Goal: Task Accomplishment & Management: Complete application form

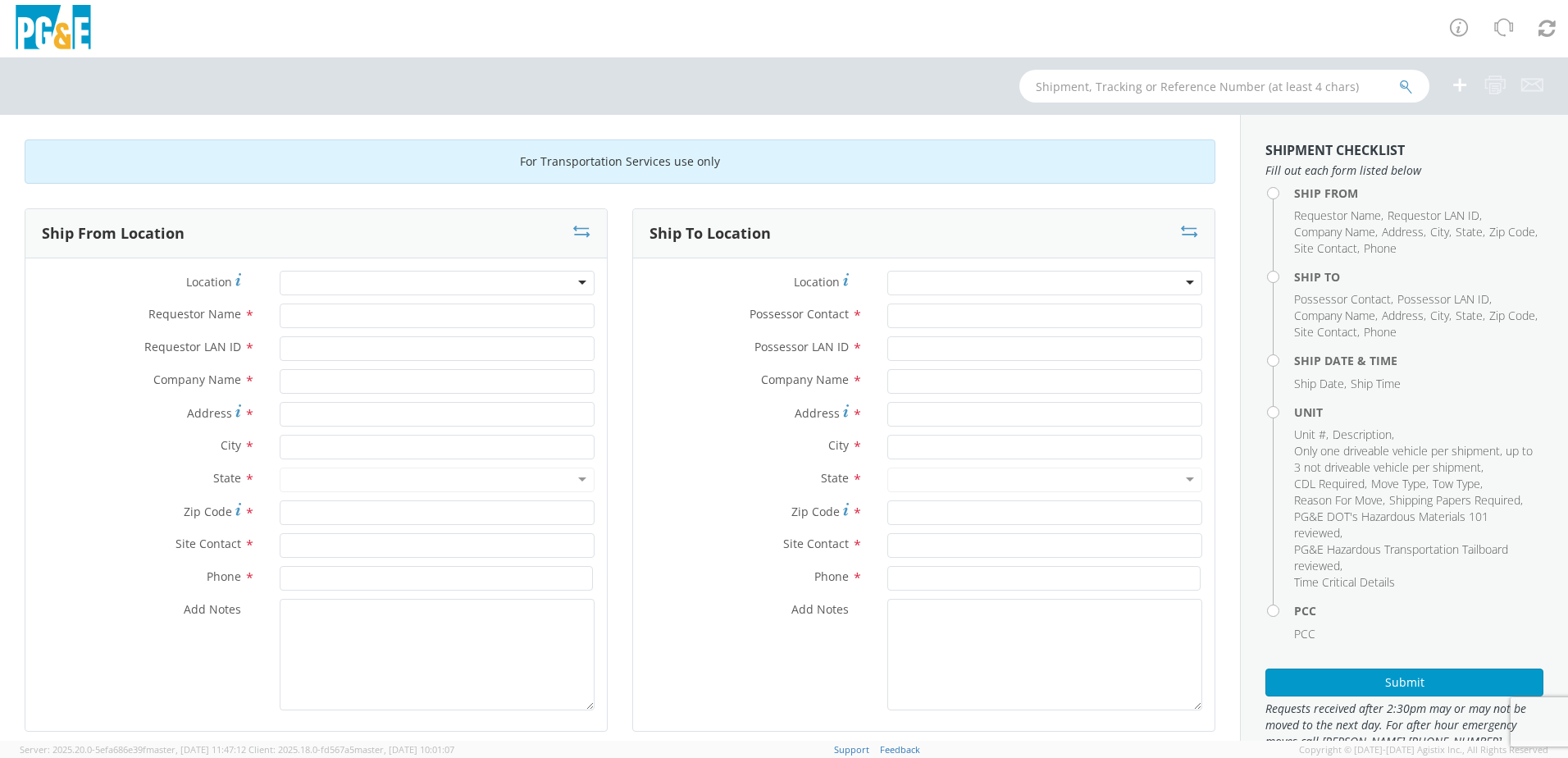
click at [305, 277] on div at bounding box center [438, 283] width 315 height 25
type input "chico"
click at [318, 322] on input "Requestor Name *" at bounding box center [438, 316] width 315 height 25
type input "[PERSON_NAME]"
click at [318, 351] on input "Requestor LAN ID *" at bounding box center [438, 348] width 315 height 25
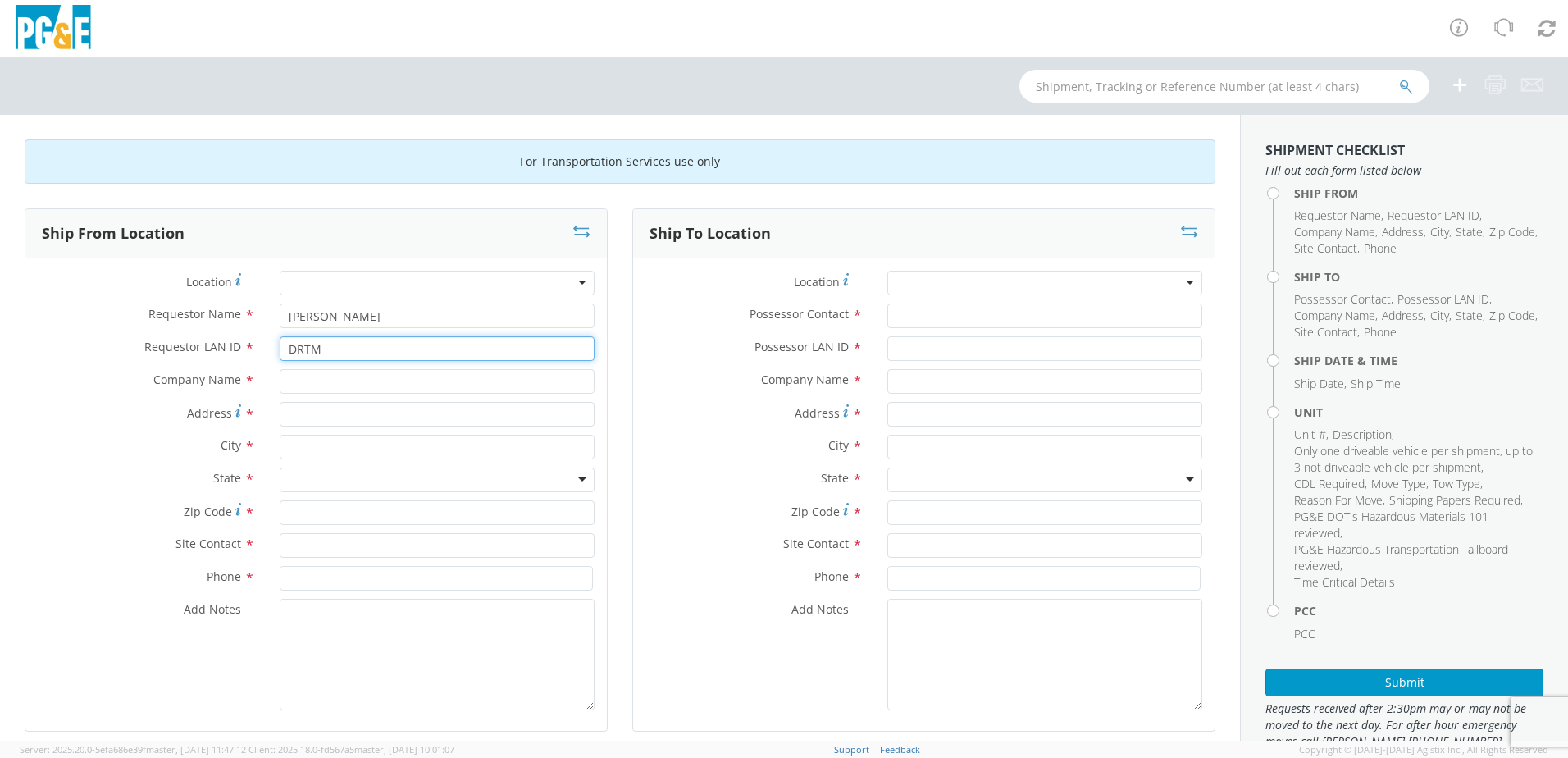
type input "DRTM"
click at [373, 287] on div at bounding box center [438, 283] width 315 height 25
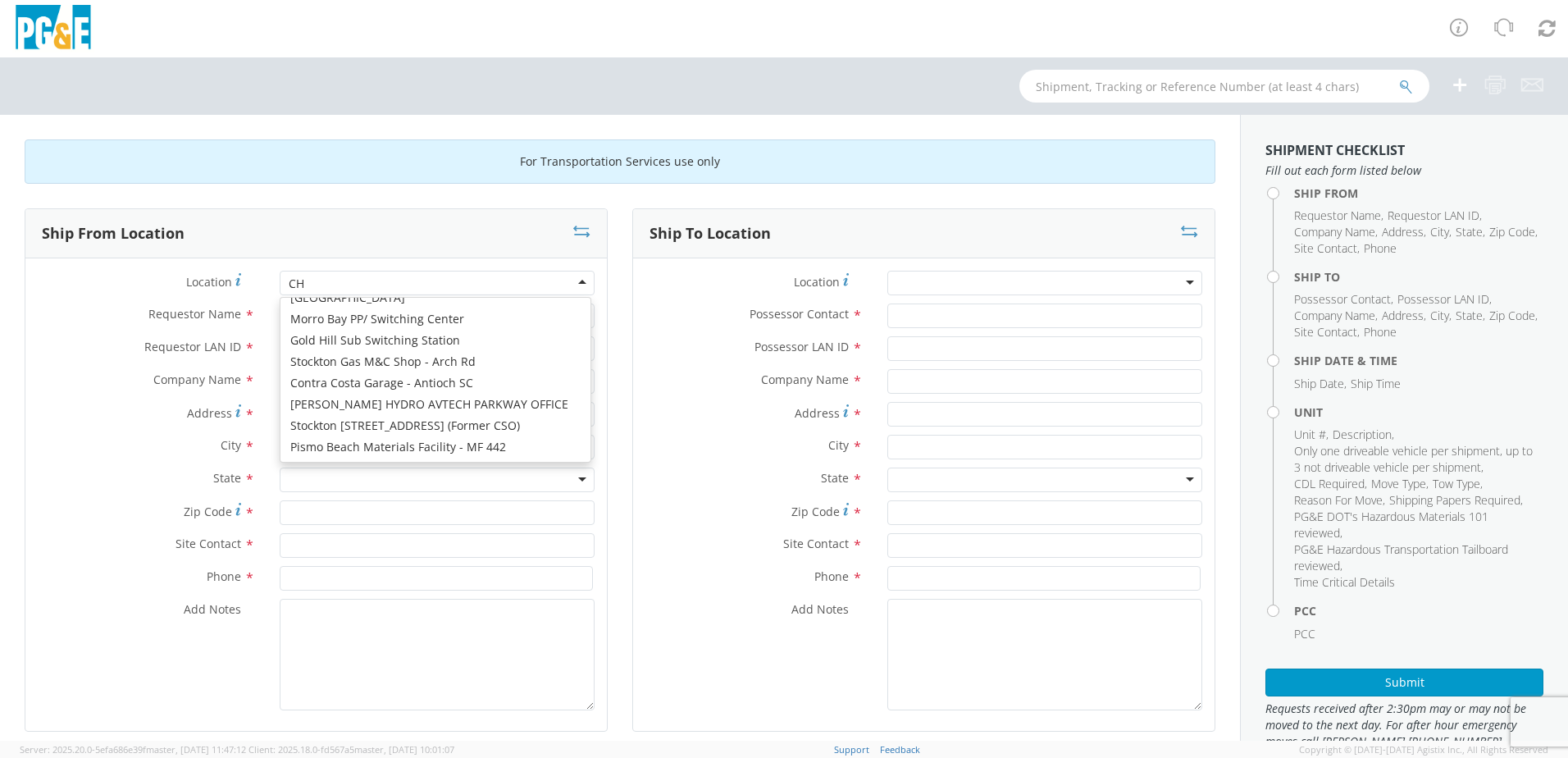
scroll to position [4, 0]
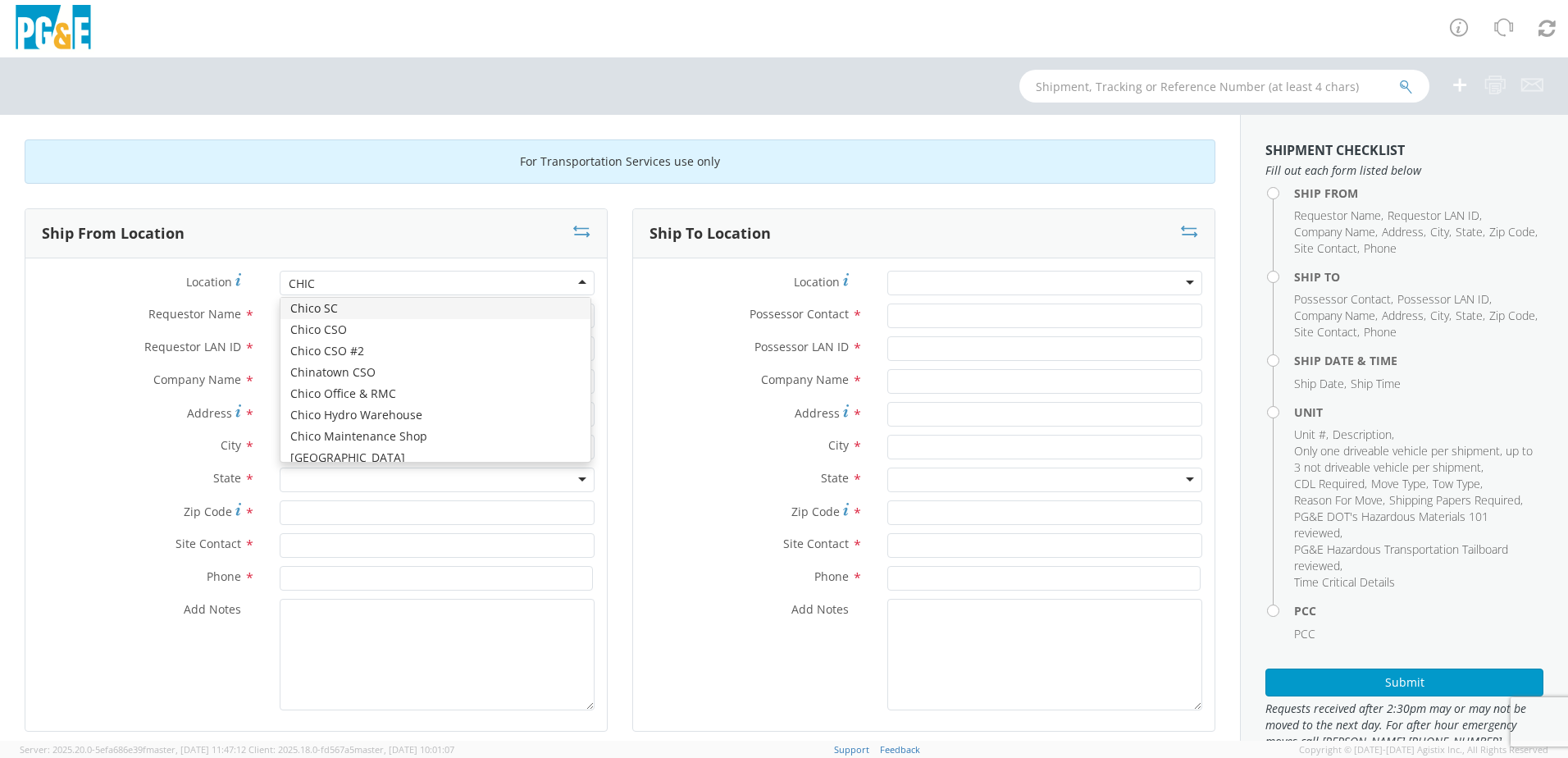
type input "CHICO"
type input "PG&E"
type input "[STREET_ADDRESS]"
type input "CHICO"
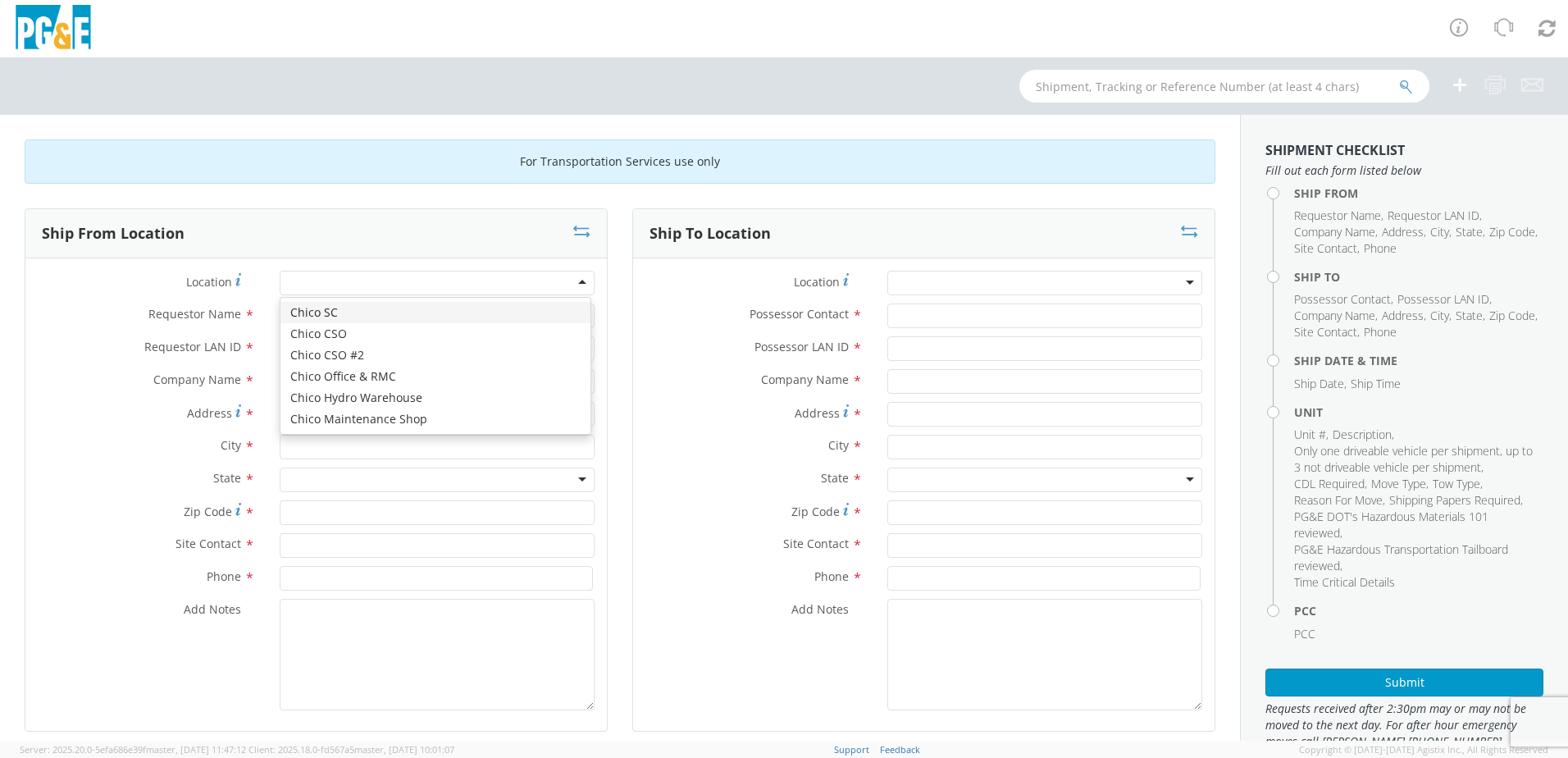
type input "95928"
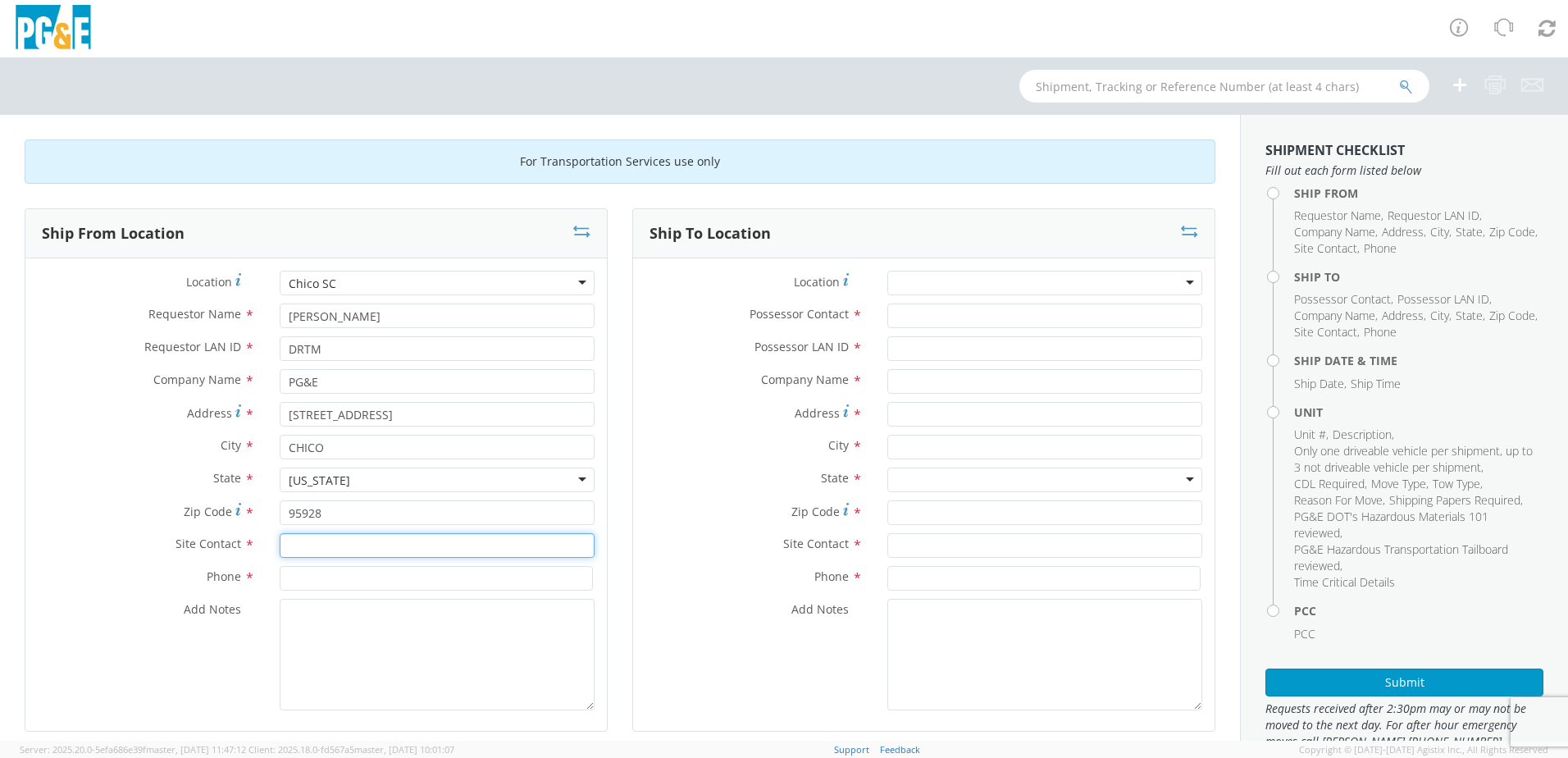
click at [341, 542] on input "text" at bounding box center [438, 545] width 315 height 25
type input "[PERSON_NAME]"
click at [372, 575] on input at bounding box center [437, 578] width 313 height 25
type input "[PHONE_NUMBER]"
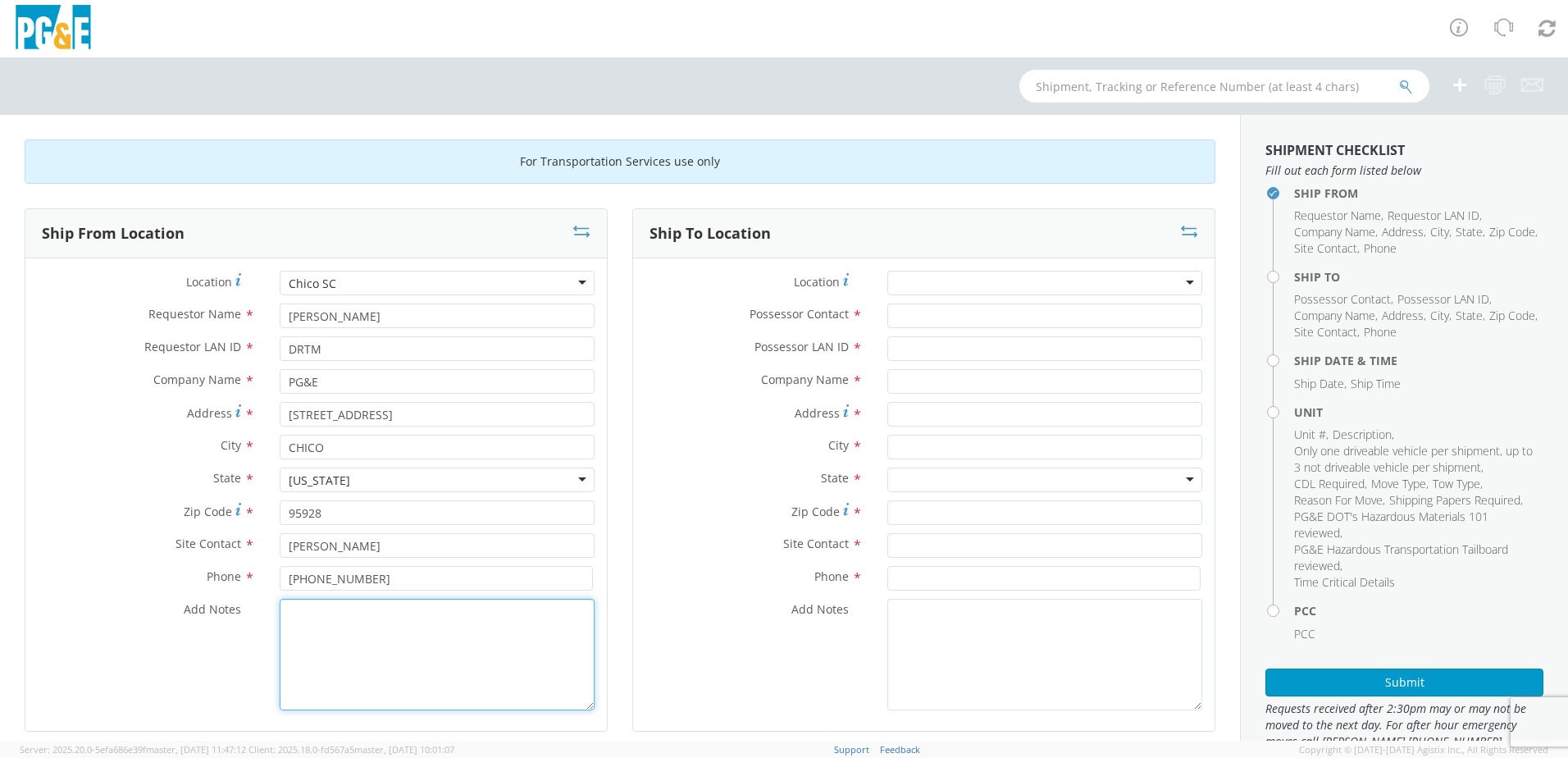
click at [399, 645] on textarea "Add Notes *" at bounding box center [438, 655] width 315 height 112
click at [919, 281] on div at bounding box center [1045, 283] width 315 height 25
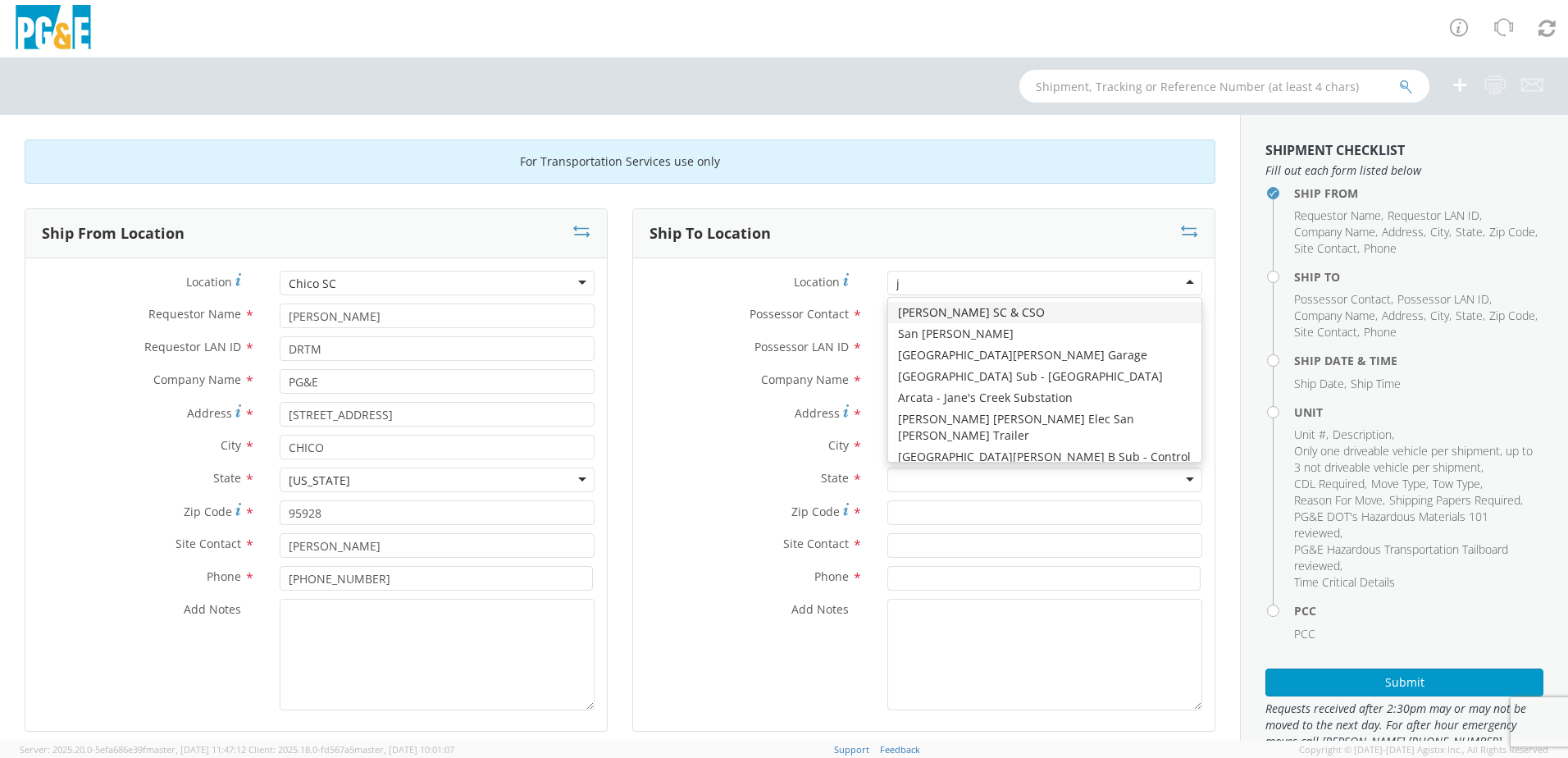
type input "jj"
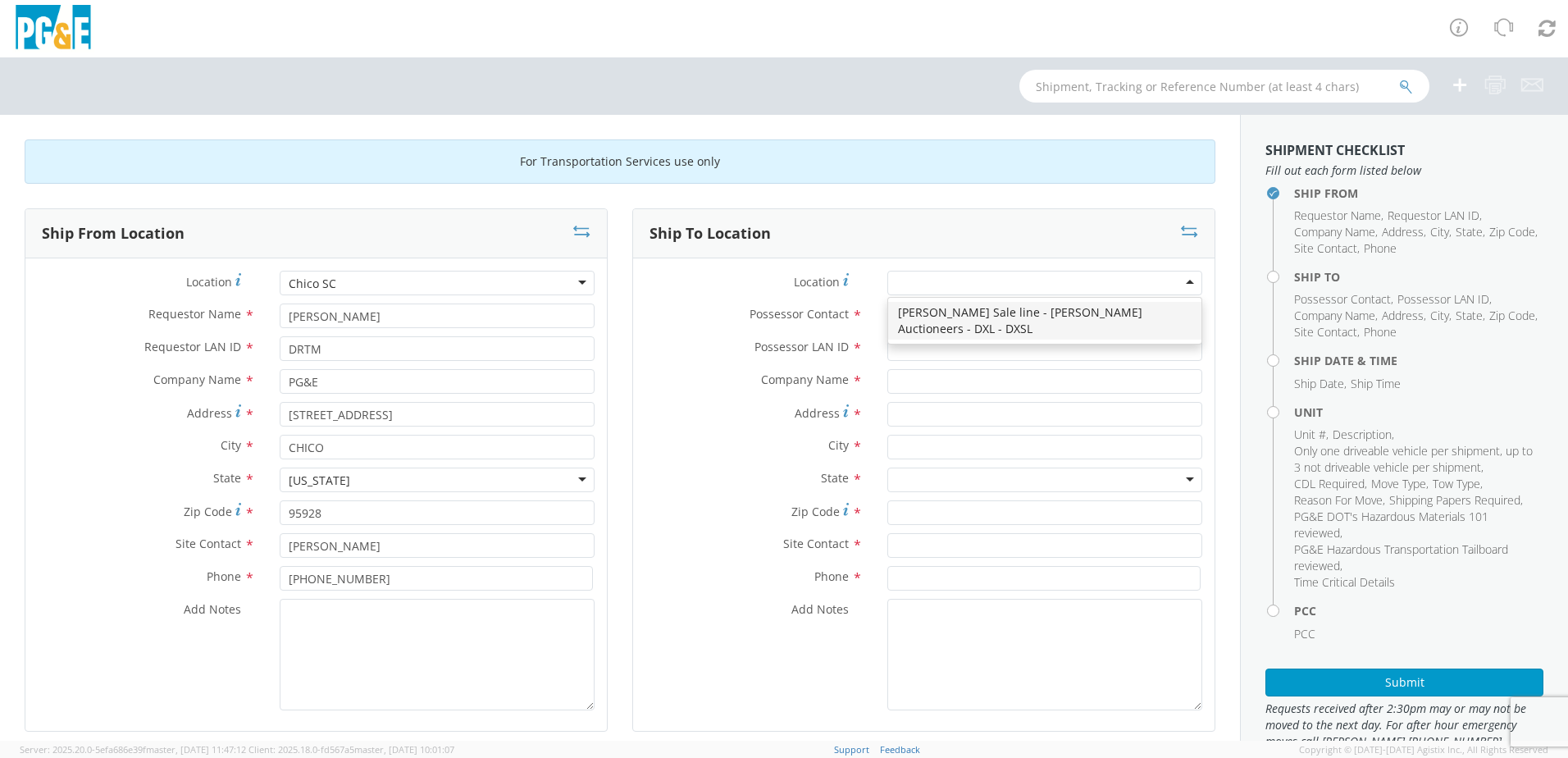
type input "PG&E"
type input "[STREET_ADDRESS][PERSON_NAME]"
type input "[PERSON_NAME]"
type input "95620"
type input "[PHONE_NUMBER]"
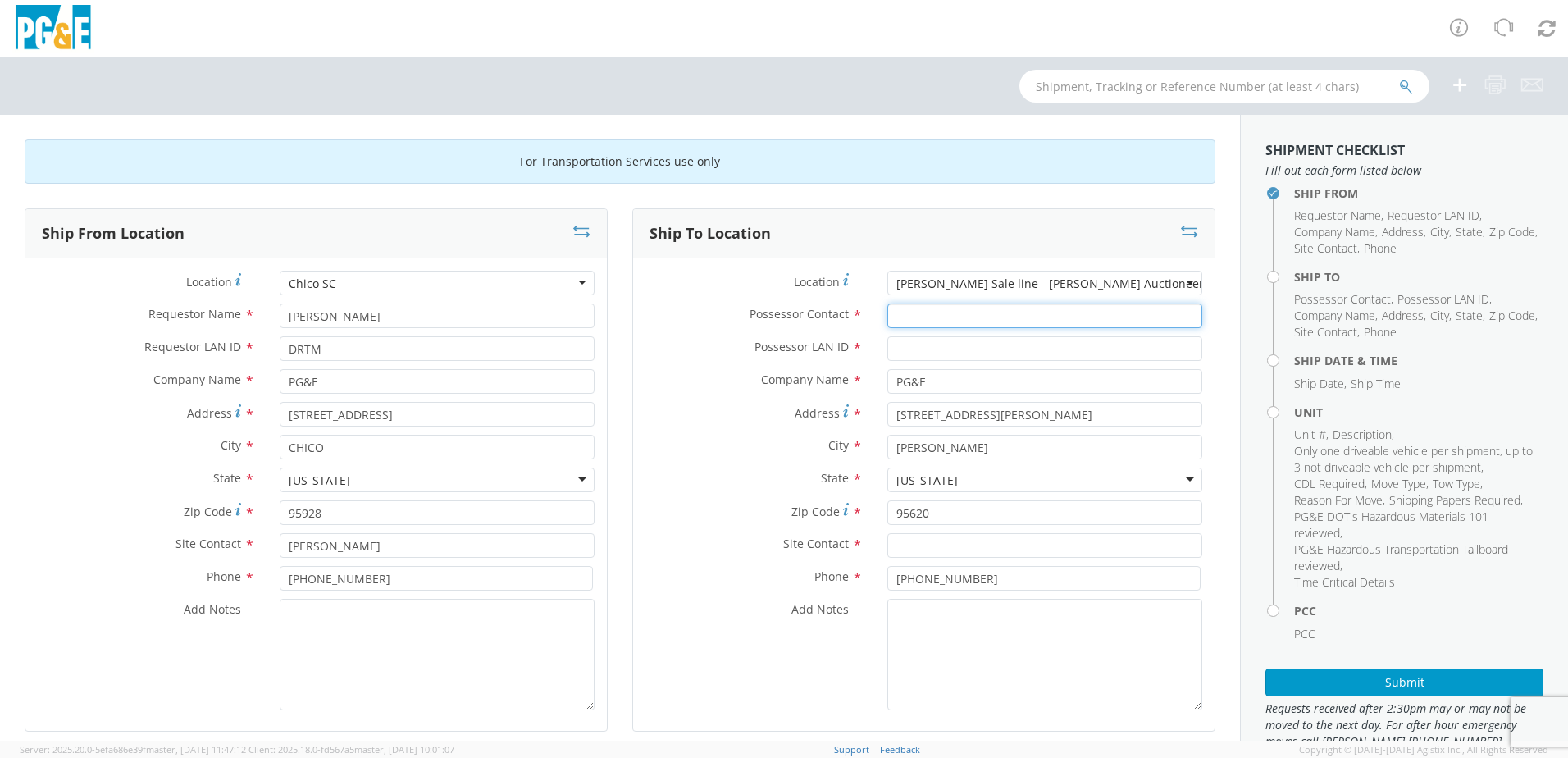
click at [940, 311] on input "Possessor Contact *" at bounding box center [1045, 316] width 315 height 25
type input "[PERSON_NAME]"
paste input "[PERSON_NAME][EMAIL_ADDRESS][DOMAIN_NAME]"
type input "[PERSON_NAME][EMAIL_ADDRESS][DOMAIN_NAME]"
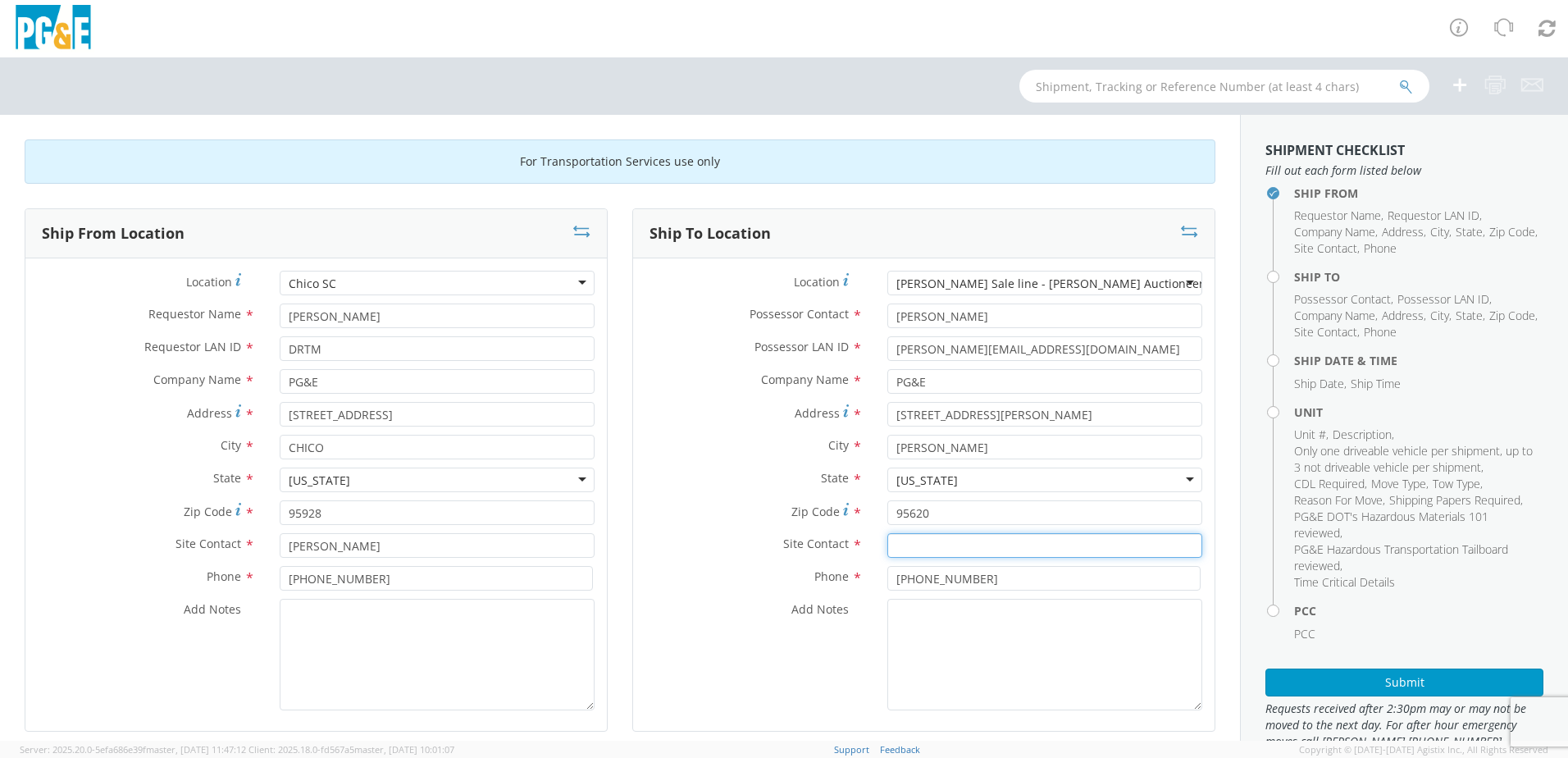
click at [940, 552] on input "text" at bounding box center [1045, 545] width 315 height 25
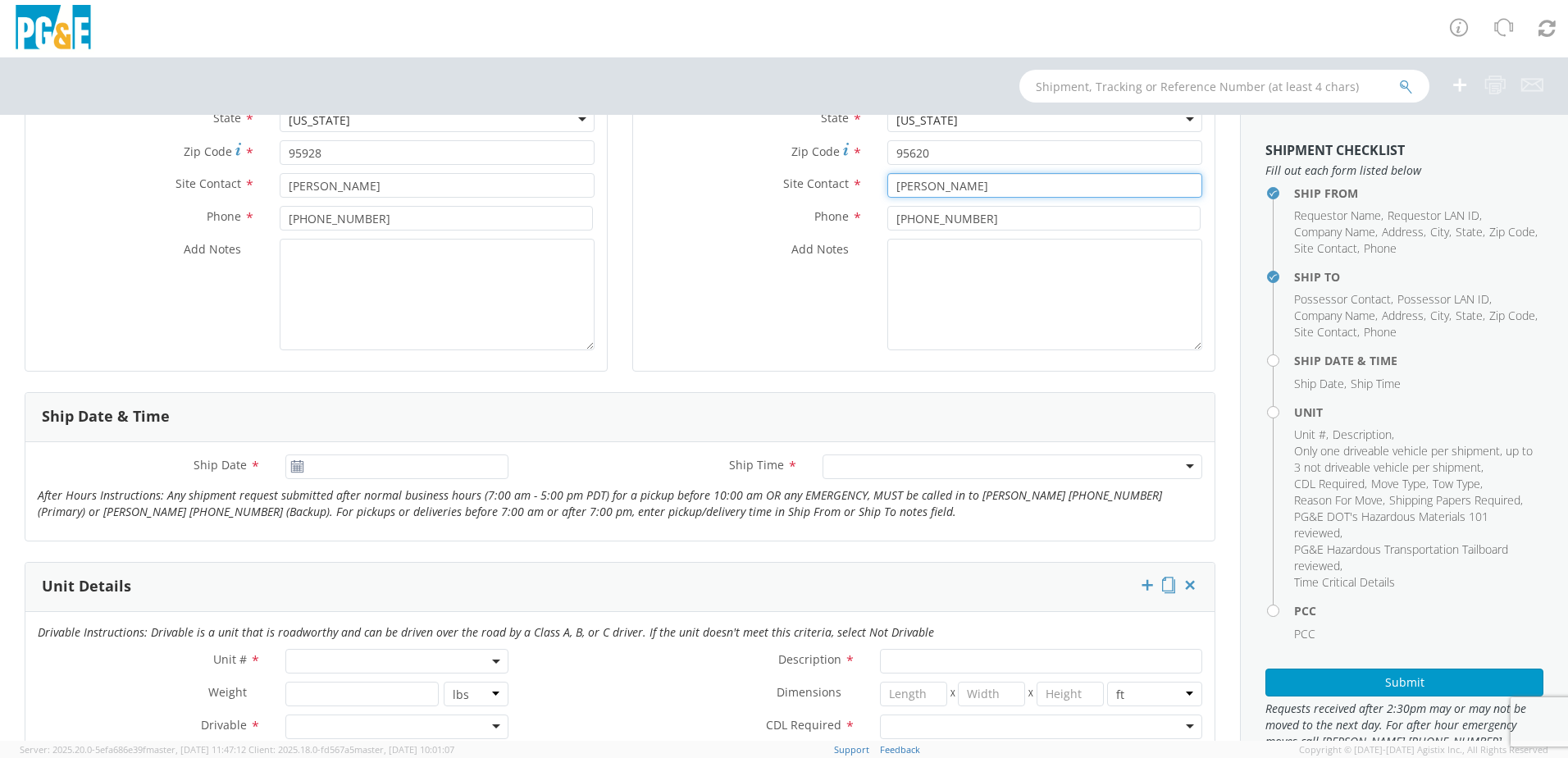
scroll to position [410, 0]
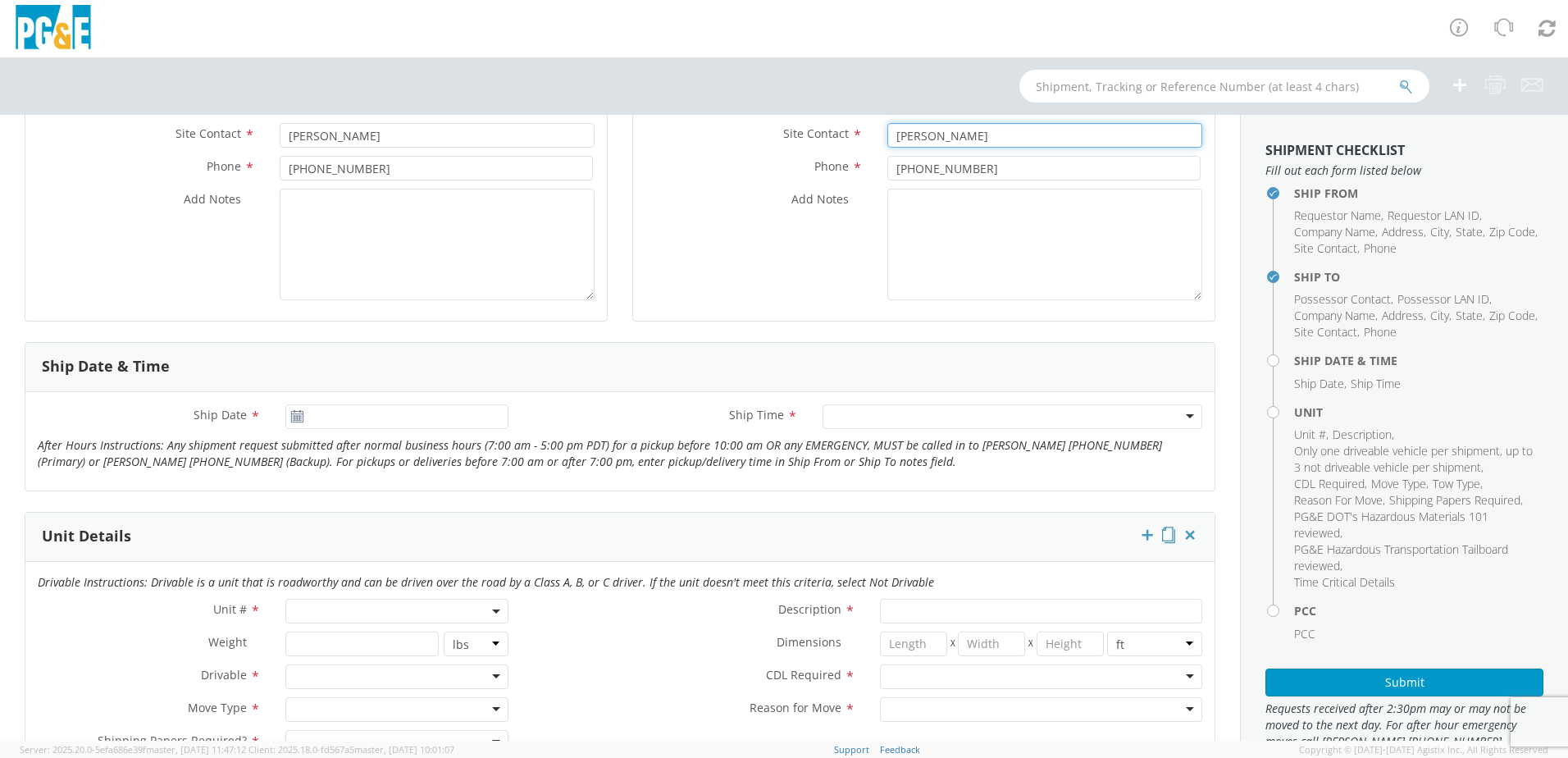
type input "[PERSON_NAME]"
click at [317, 423] on input "[DATE]" at bounding box center [397, 416] width 223 height 25
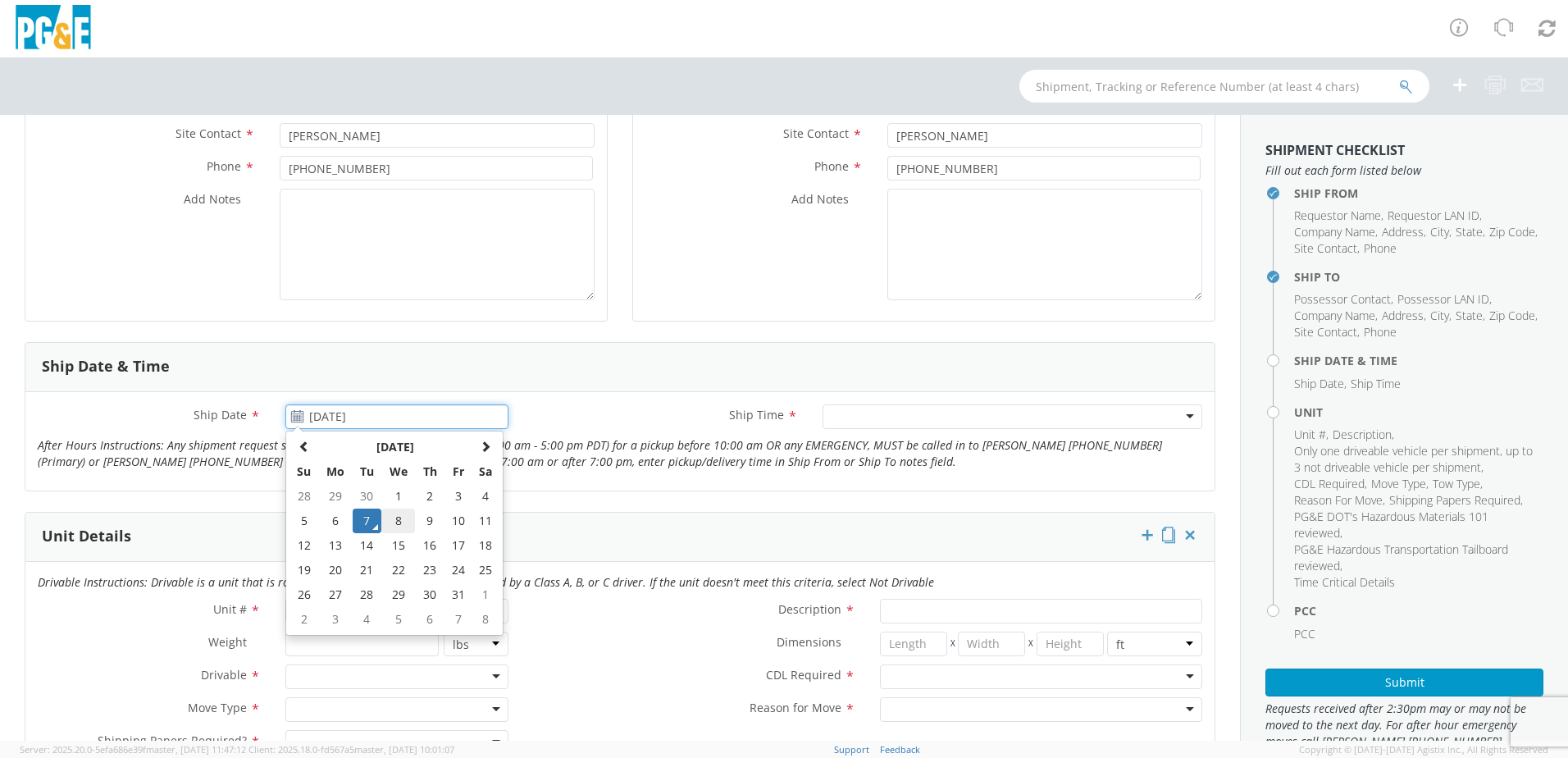
click at [395, 513] on td "8" at bounding box center [399, 521] width 34 height 25
type input "[DATE]"
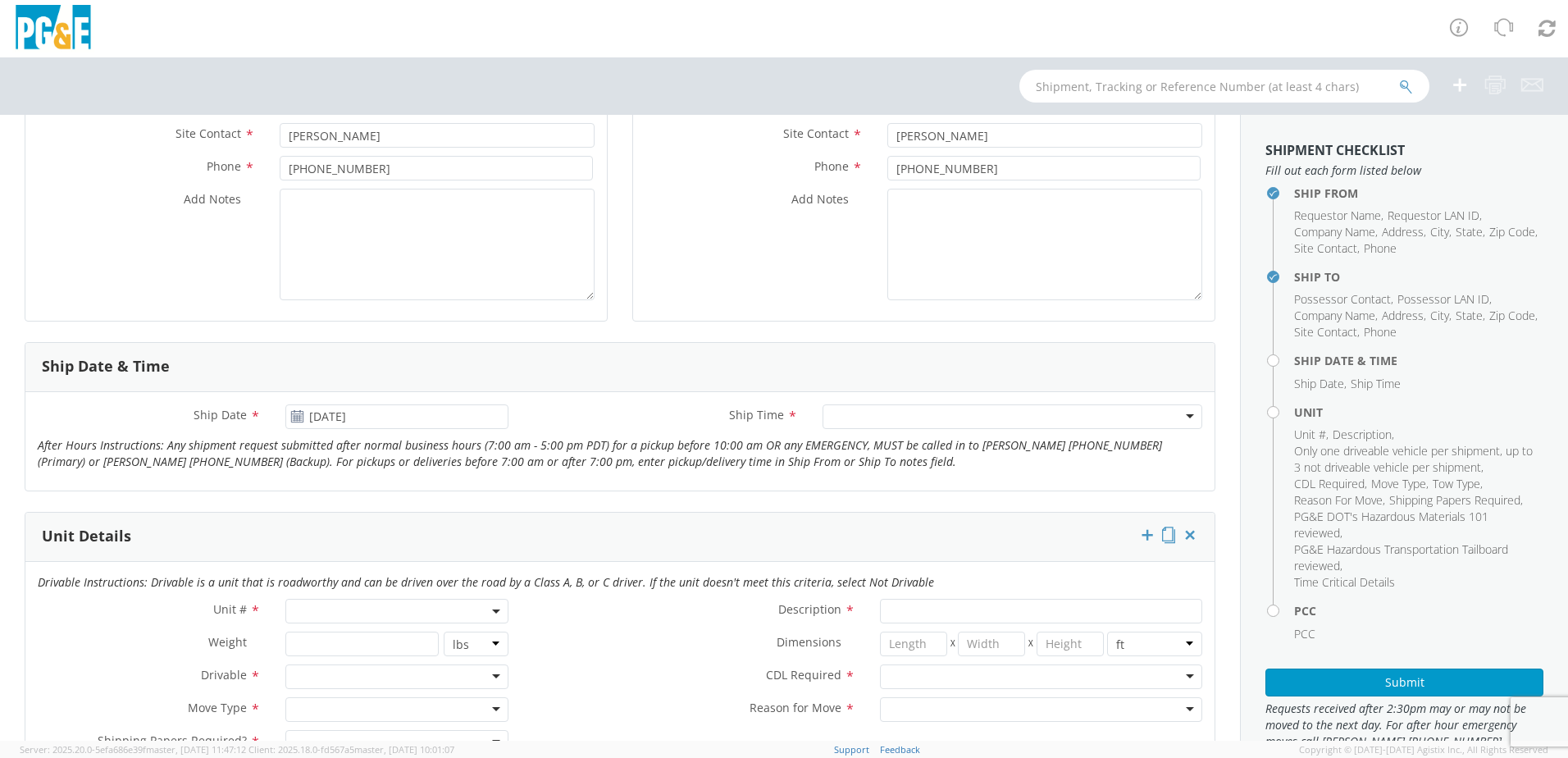
click at [831, 421] on div at bounding box center [1013, 416] width 380 height 25
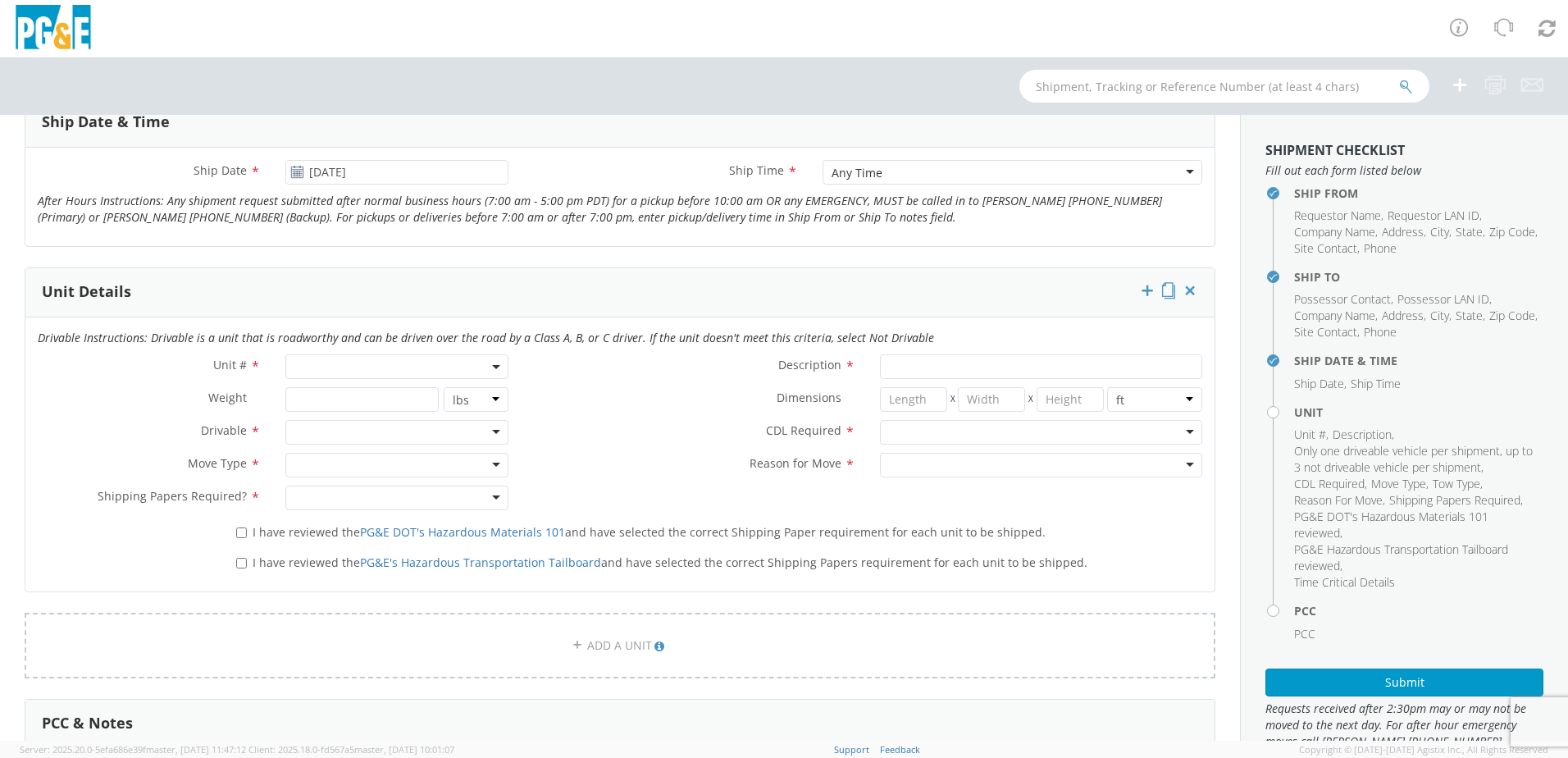
scroll to position [656, 0]
click at [310, 365] on span at bounding box center [397, 365] width 223 height 25
click at [333, 397] on input "search" at bounding box center [396, 392] width 213 height 25
type input "B22872"
type input "PICKUP; 3/4T 4X4"
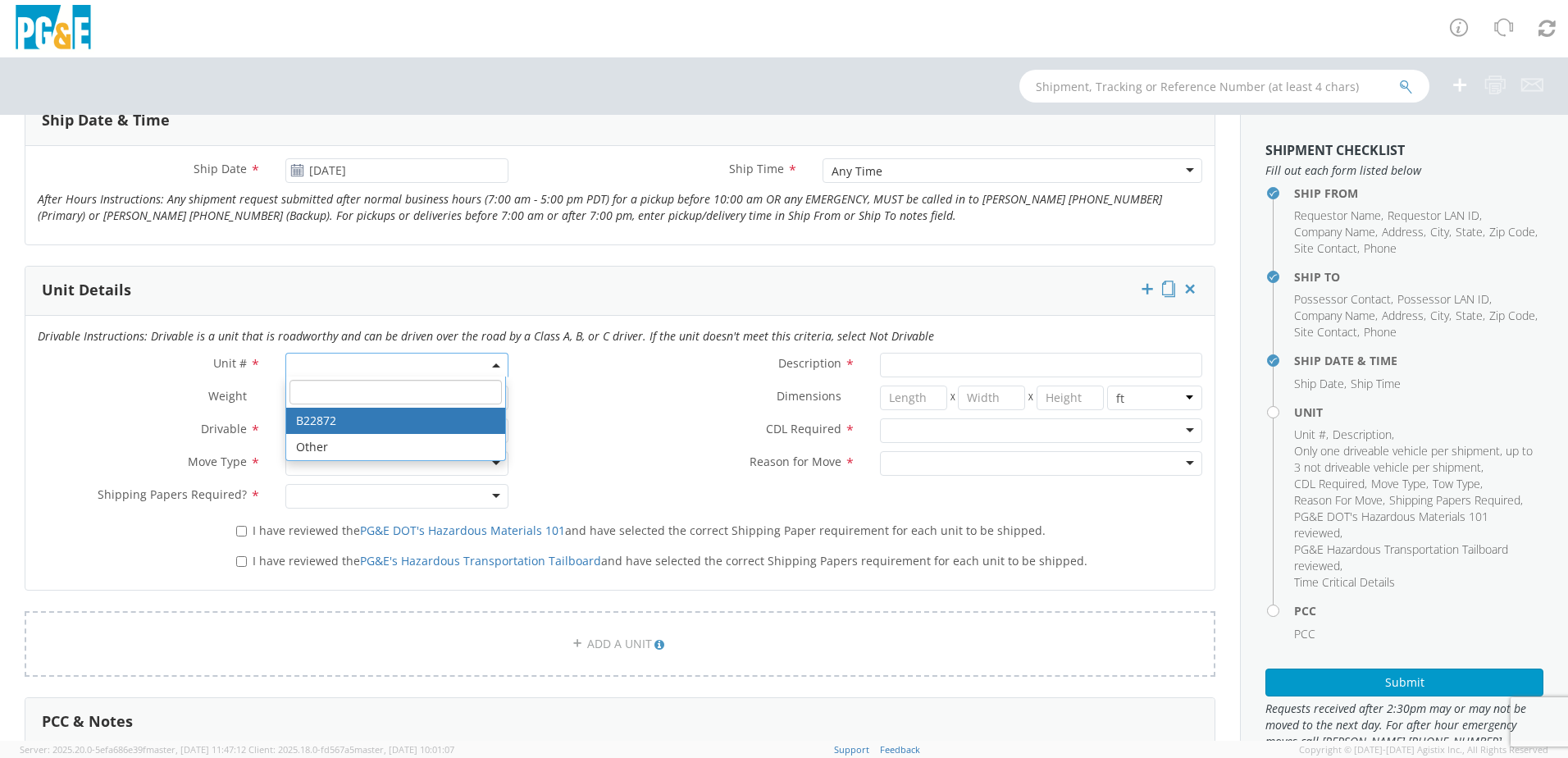
type input "11400"
select select "B22872"
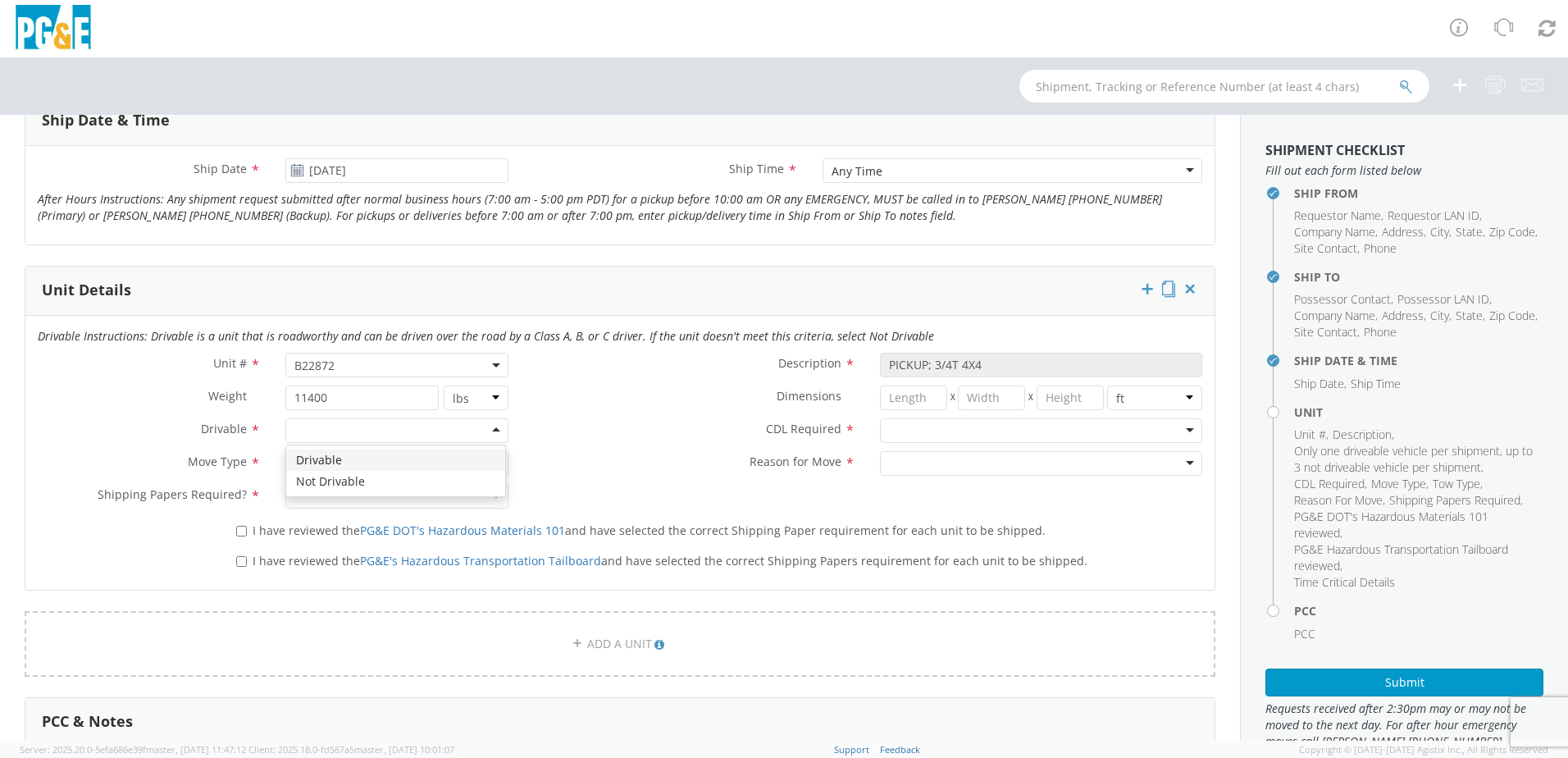
click at [492, 438] on div at bounding box center [397, 431] width 223 height 25
click at [495, 464] on div at bounding box center [397, 463] width 223 height 25
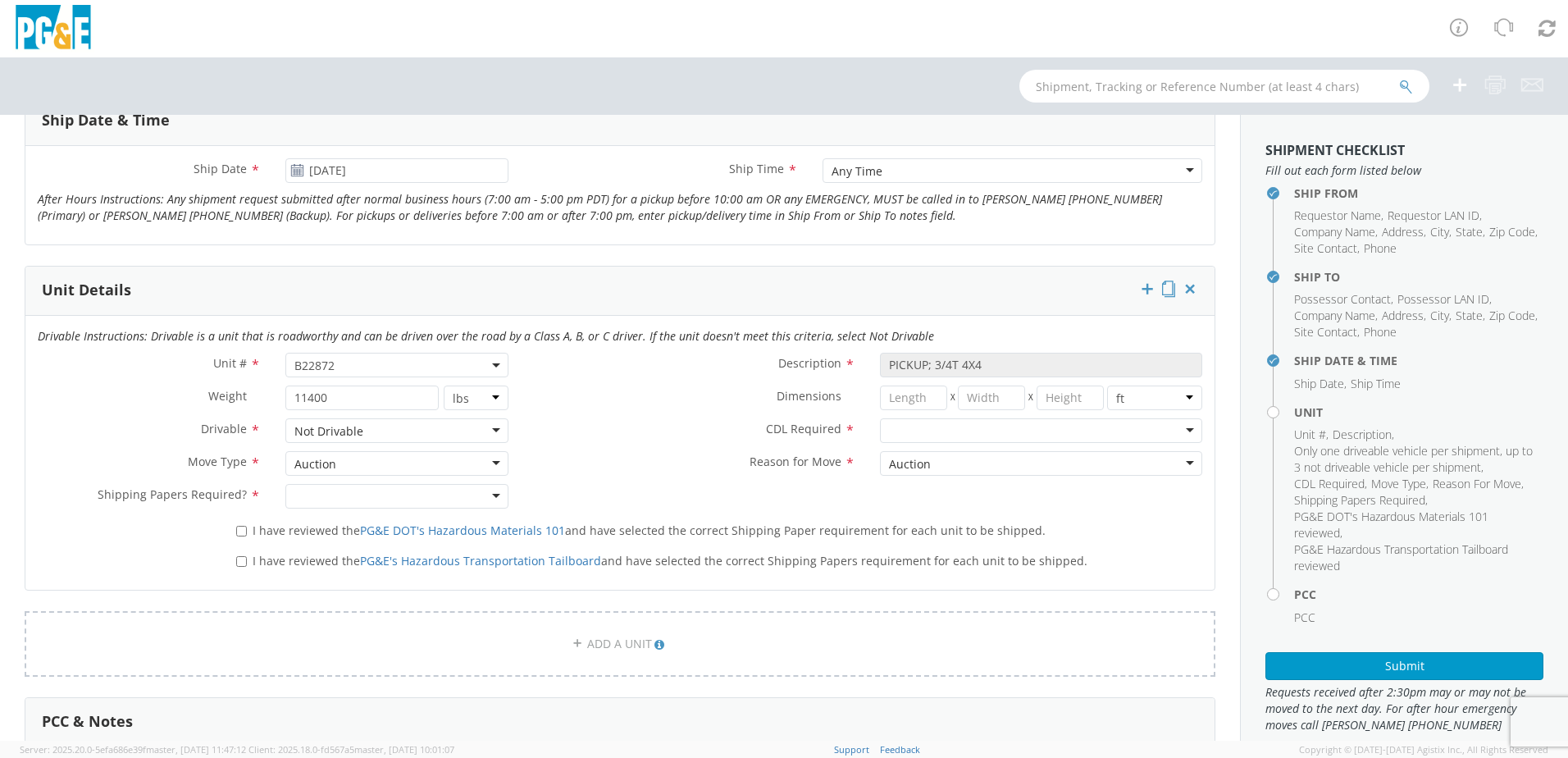
click at [491, 497] on div at bounding box center [397, 496] width 223 height 25
click at [236, 528] on input "I have reviewed the PG&E DOT's Hazardous Materials 101 and have selected the co…" at bounding box center [241, 530] width 10 height 10
checkbox input "true"
click at [238, 561] on input "I have reviewed the PG&E's Hazardous Transportation Tailboard and have selected…" at bounding box center [241, 561] width 10 height 10
checkbox input "true"
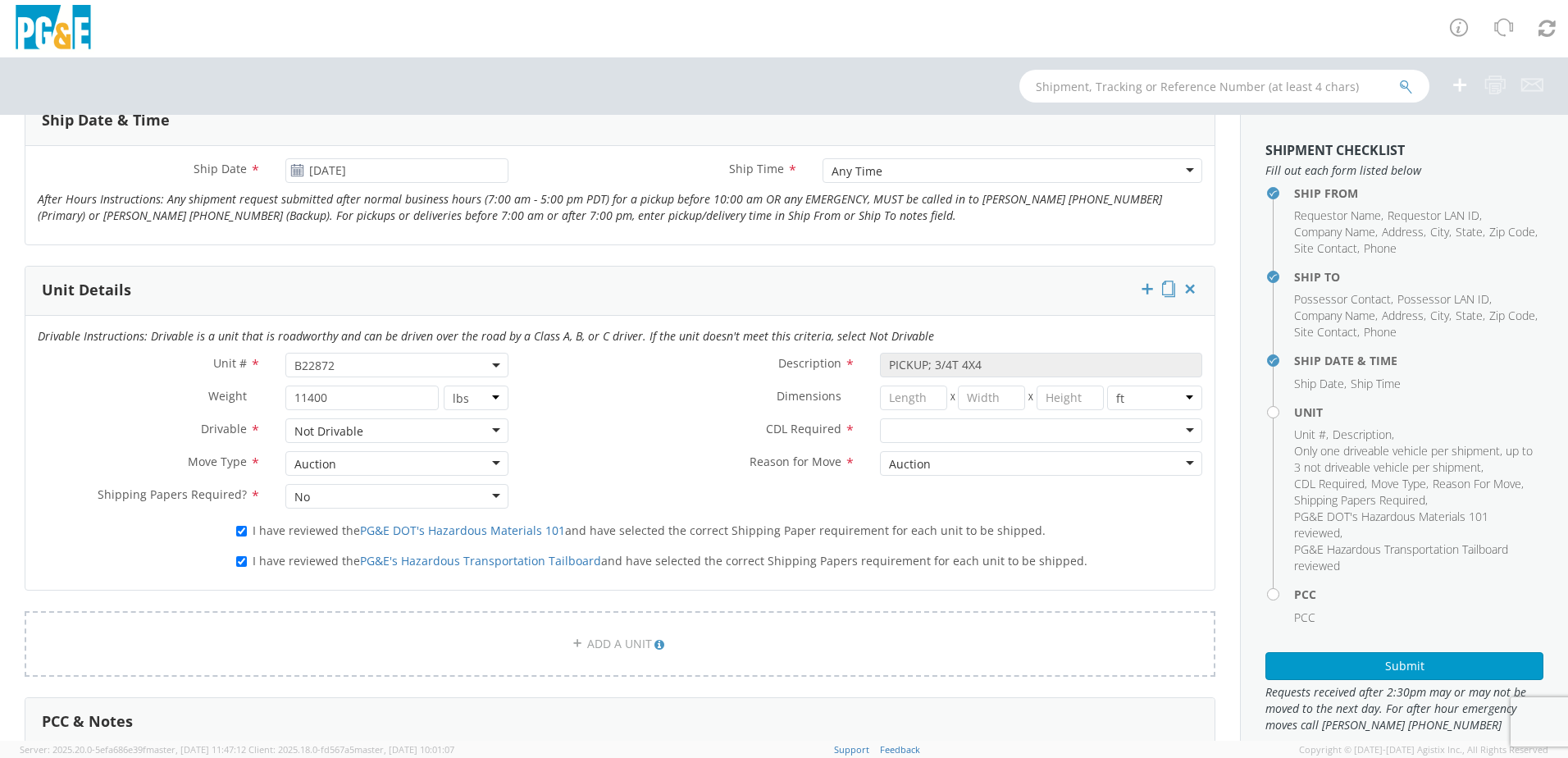
click at [1179, 427] on div at bounding box center [1041, 431] width 323 height 25
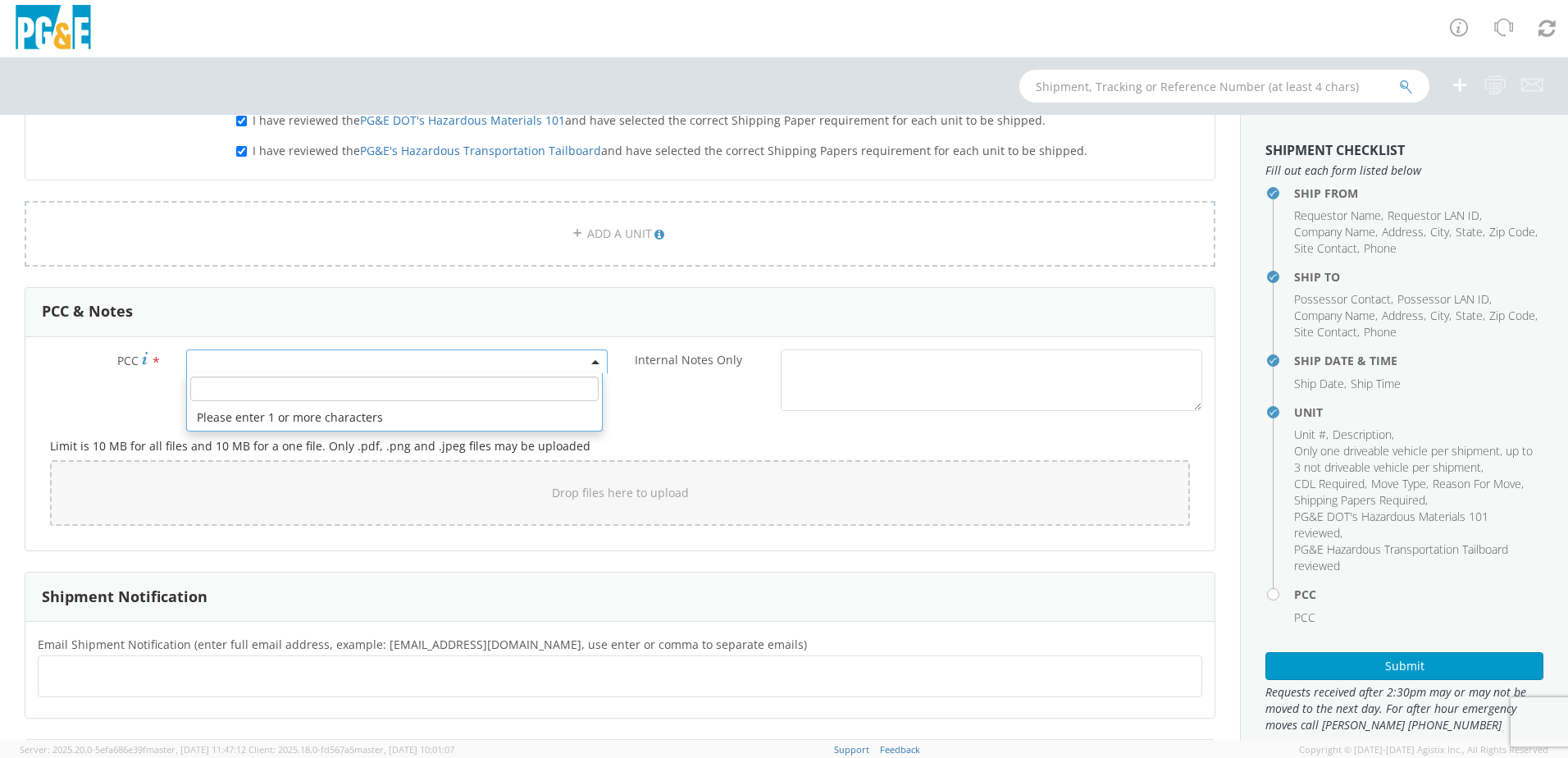
click at [287, 360] on span at bounding box center [397, 361] width 421 height 25
click at [282, 390] on input "number" at bounding box center [394, 389] width 408 height 25
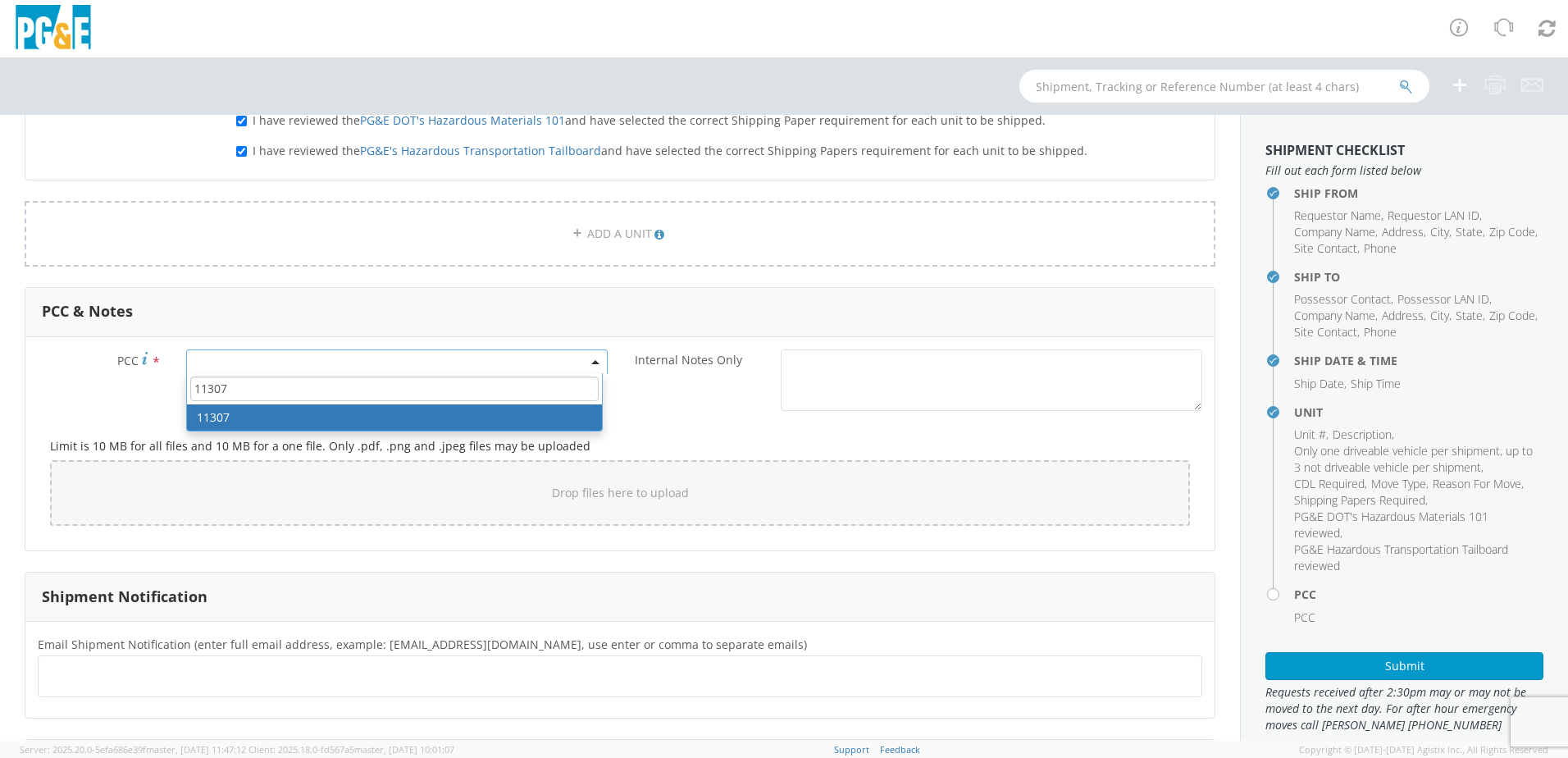
type input "11307"
select select "11307"
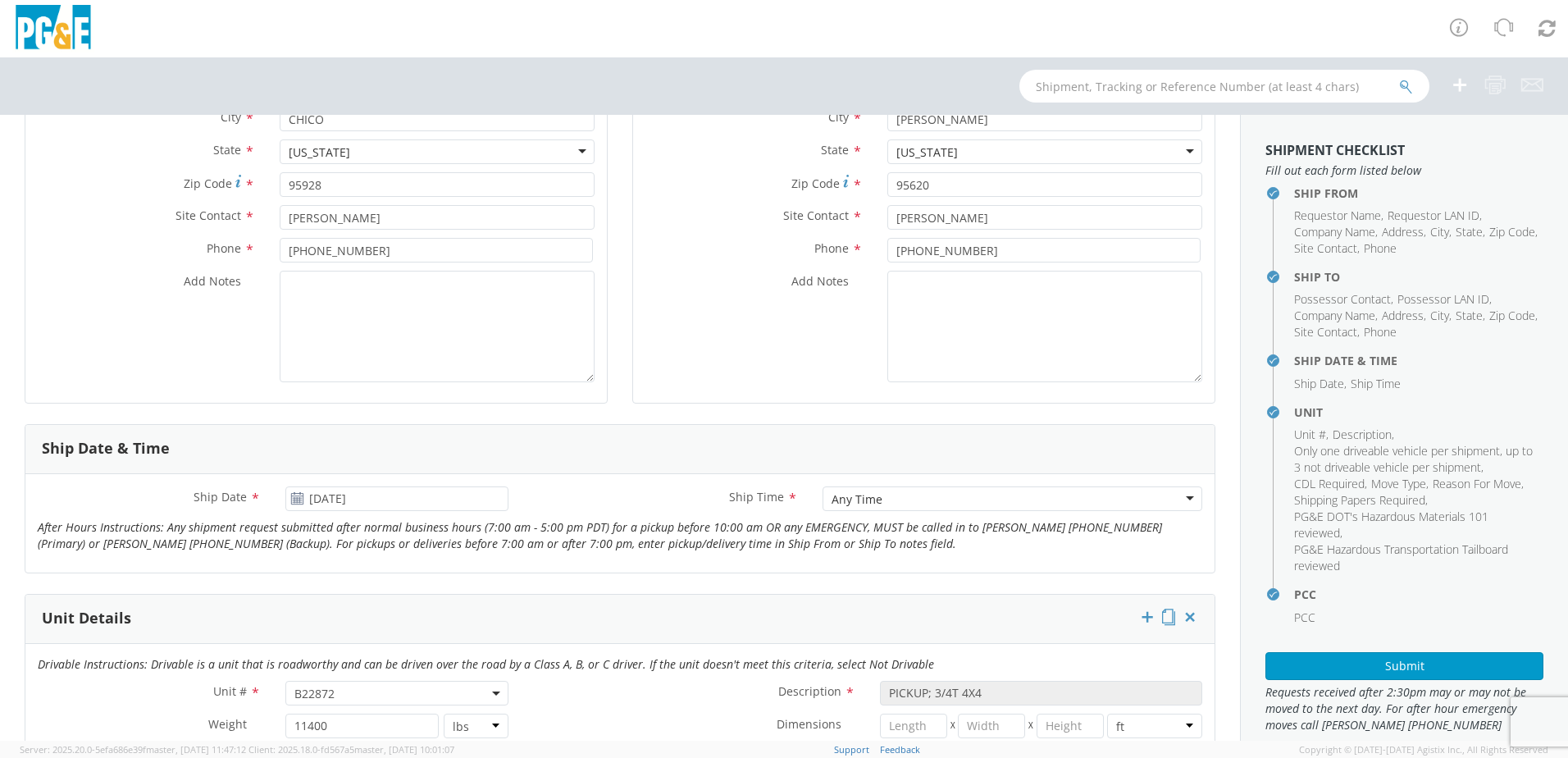
scroll to position [164, 0]
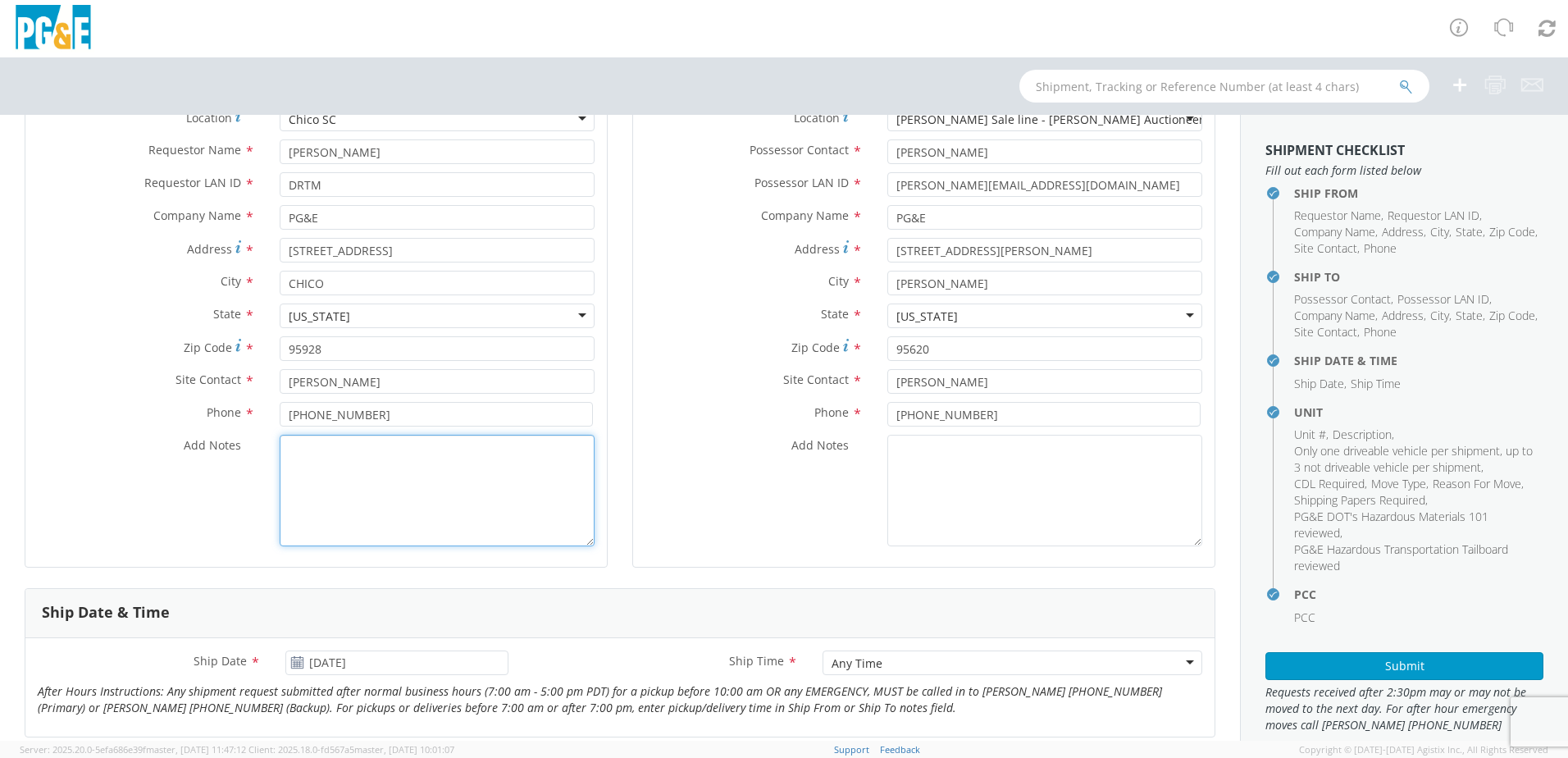
click at [371, 459] on textarea "Add Notes *" at bounding box center [438, 490] width 315 height 112
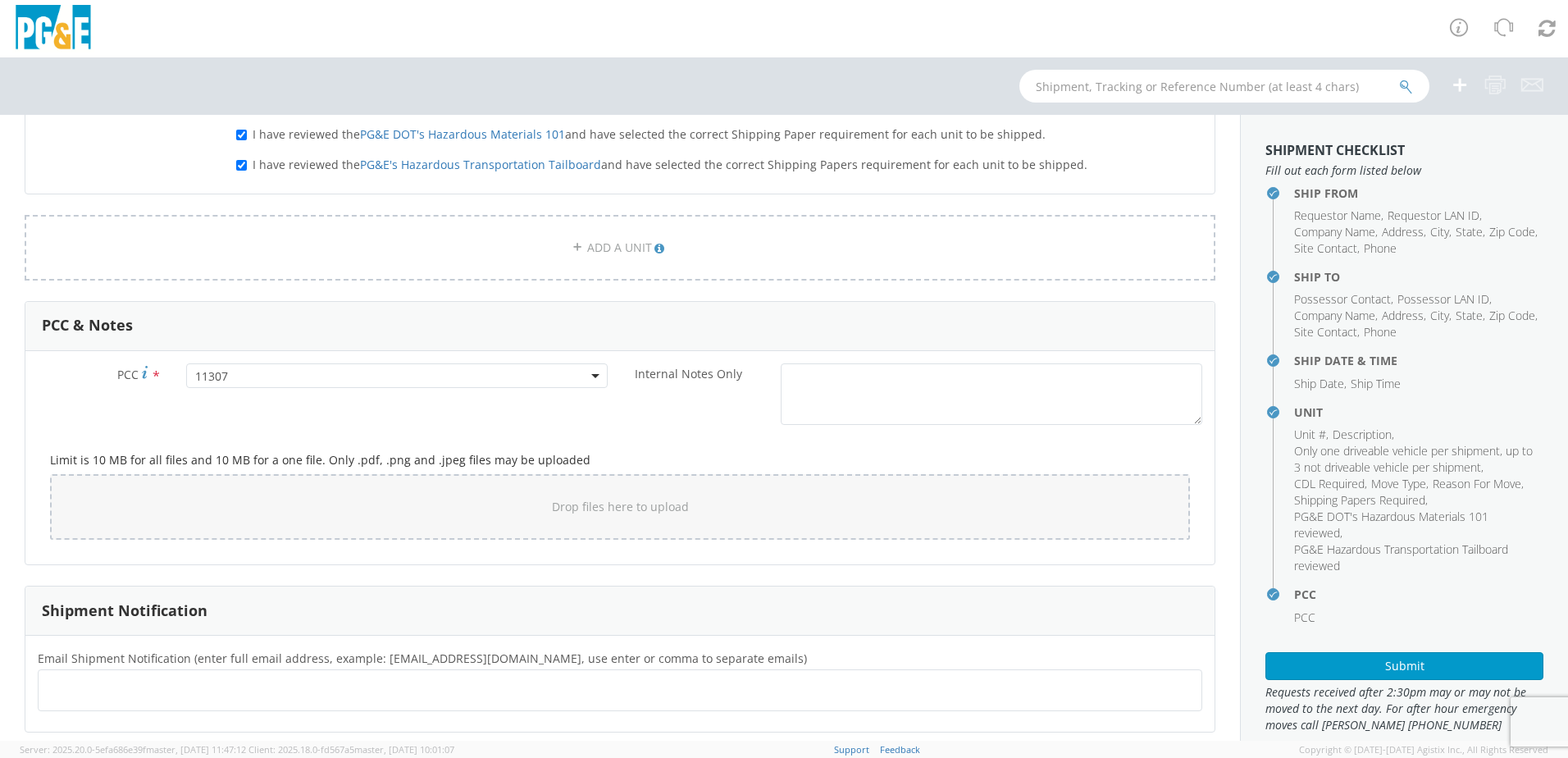
scroll to position [1065, 0]
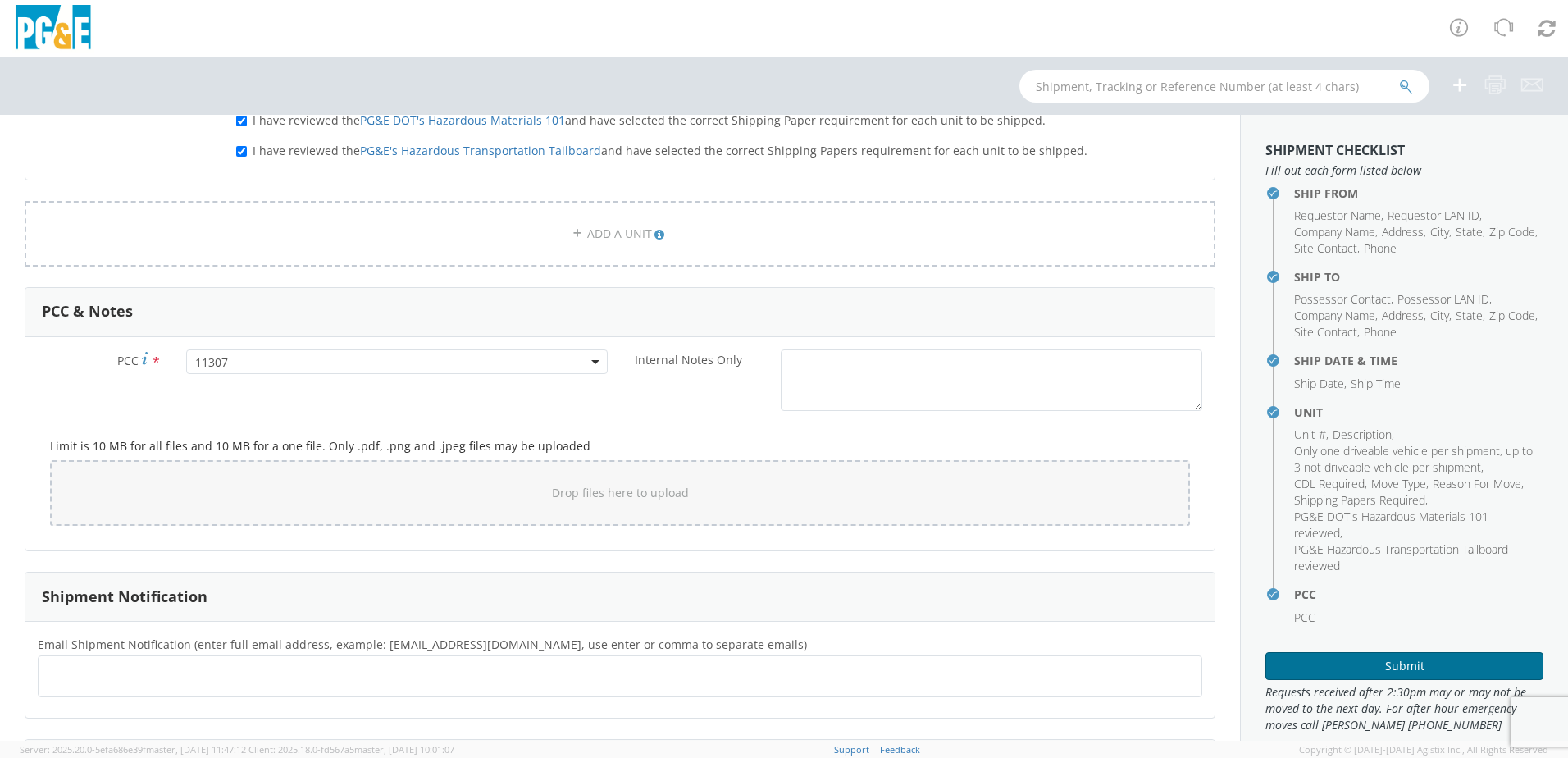
type textarea "Unit must be hauled to auction. Cannot be towed."
click at [1385, 665] on button "Submit" at bounding box center [1404, 665] width 278 height 28
